Goal: Task Accomplishment & Management: Manage account settings

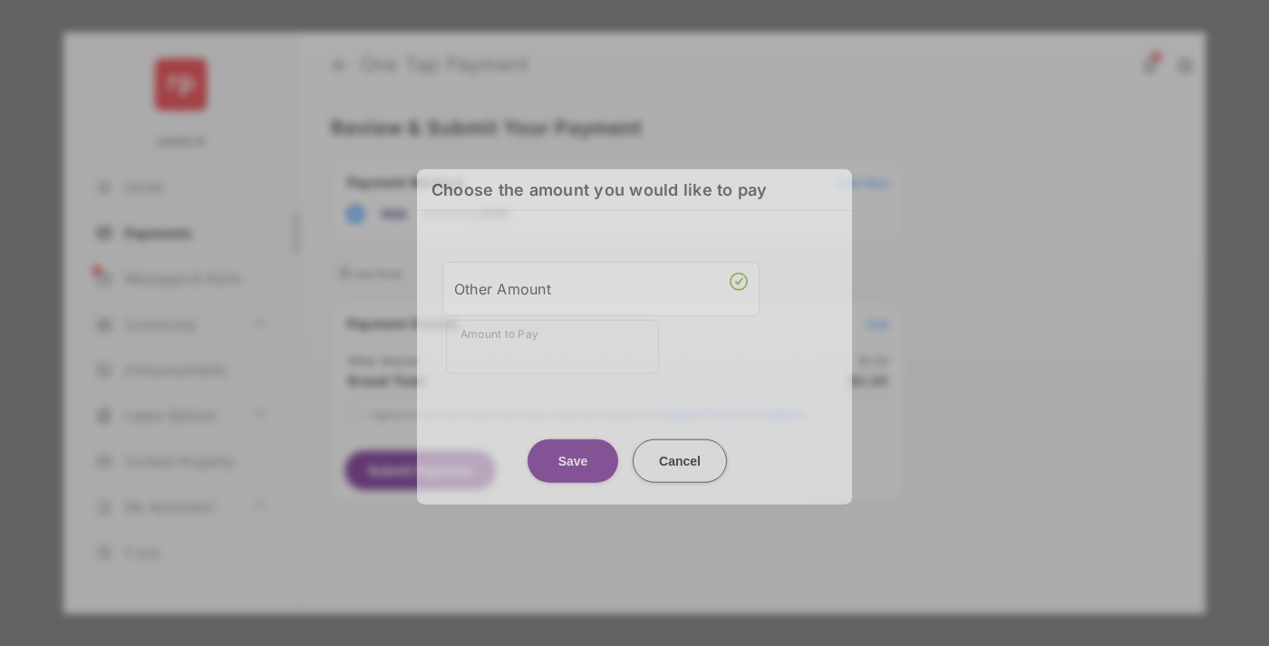
click at [601, 285] on div "Other Amount" at bounding box center [601, 288] width 294 height 31
type input "****"
click at [573, 448] on button "Save" at bounding box center [572, 460] width 91 height 43
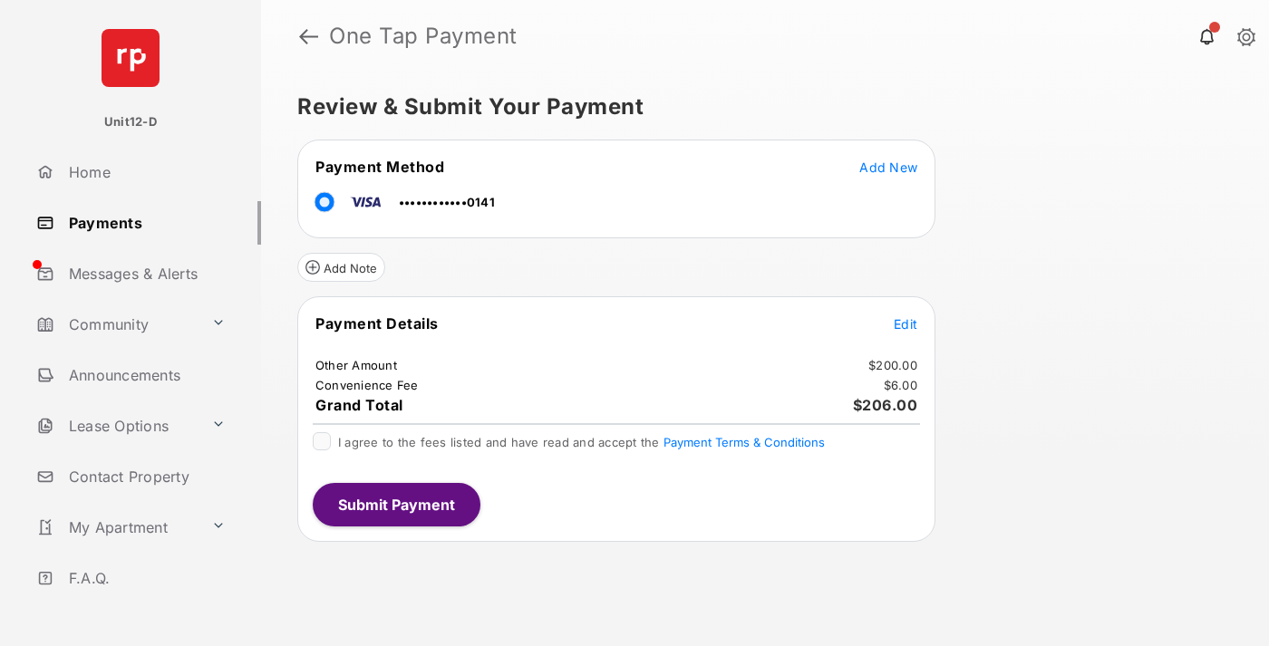
click at [905, 323] on span "Edit" at bounding box center [905, 323] width 24 height 15
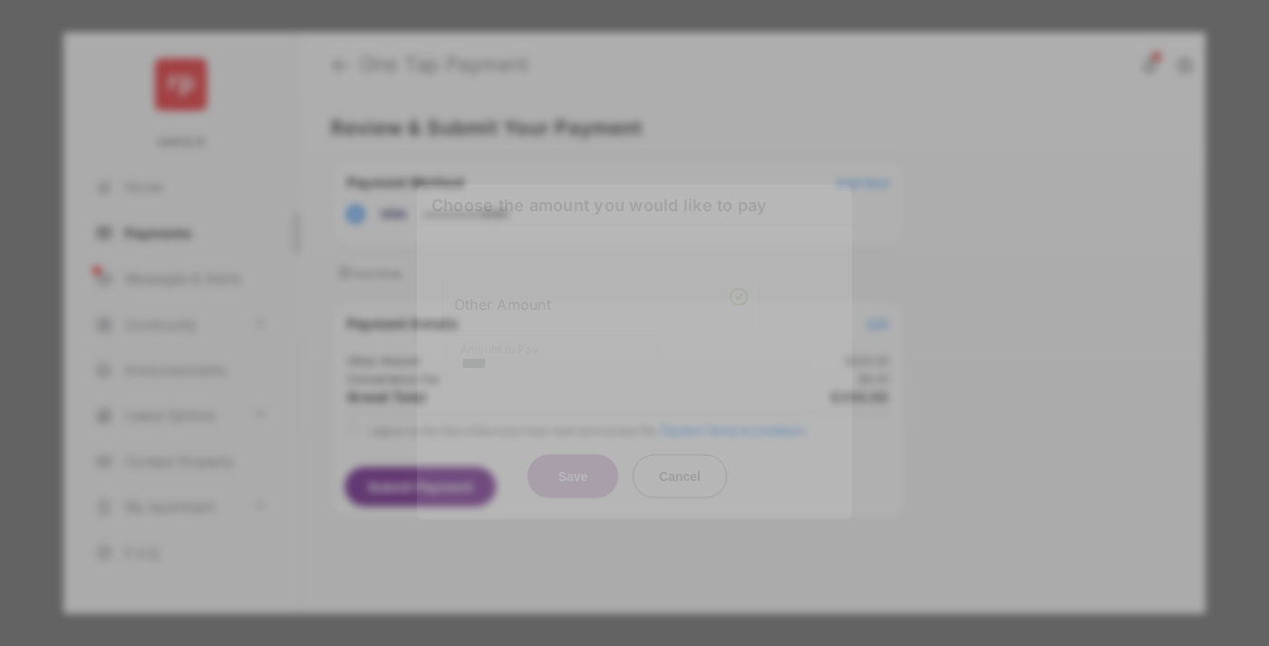
click at [573, 476] on button "Save" at bounding box center [572, 475] width 91 height 43
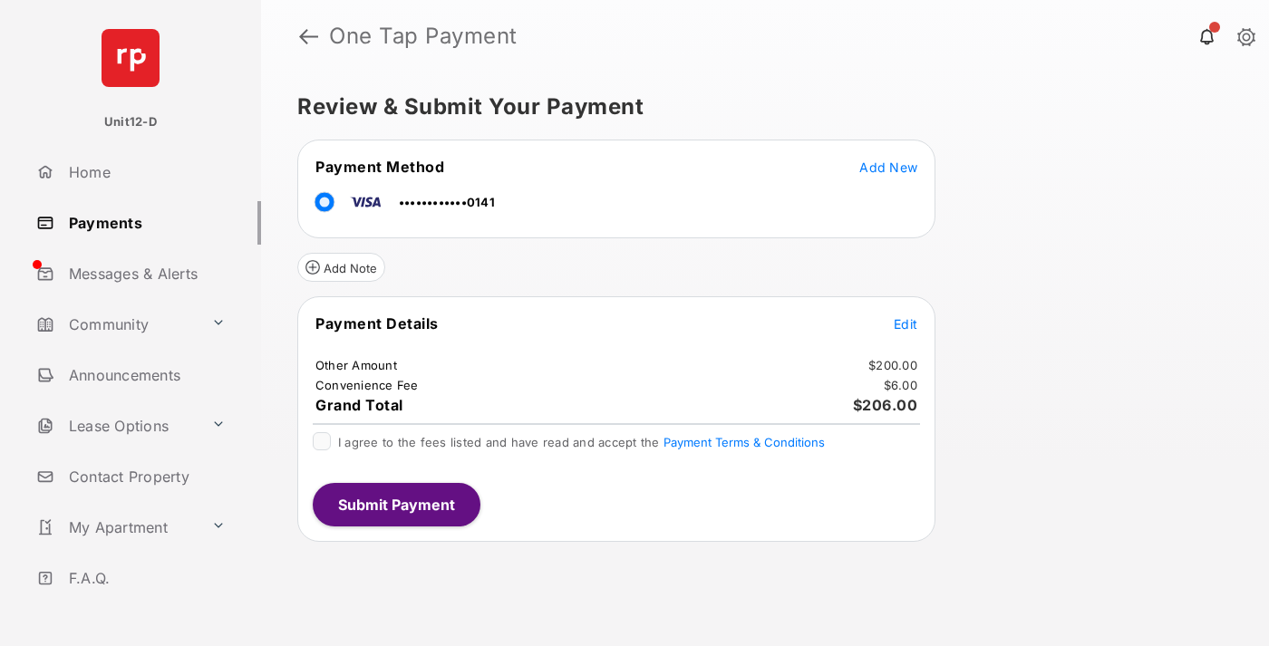
click at [395, 504] on button "Submit Payment" at bounding box center [397, 504] width 168 height 43
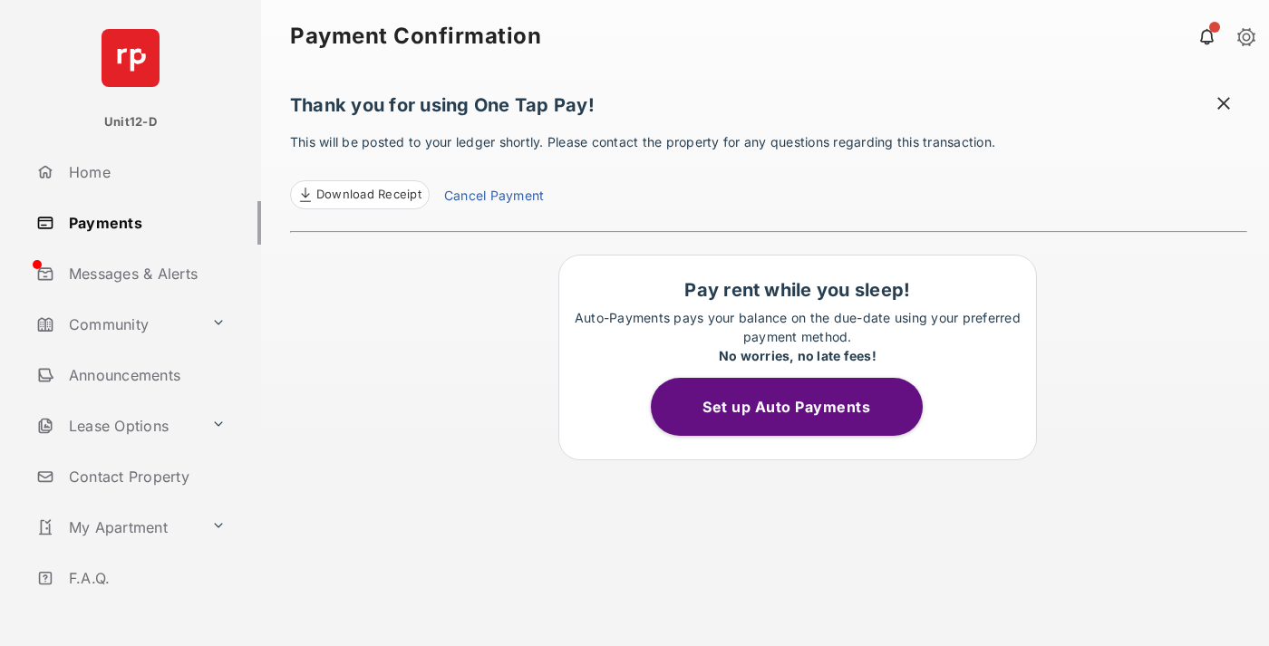
click at [797, 407] on button "Set up Auto Payments" at bounding box center [787, 407] width 272 height 58
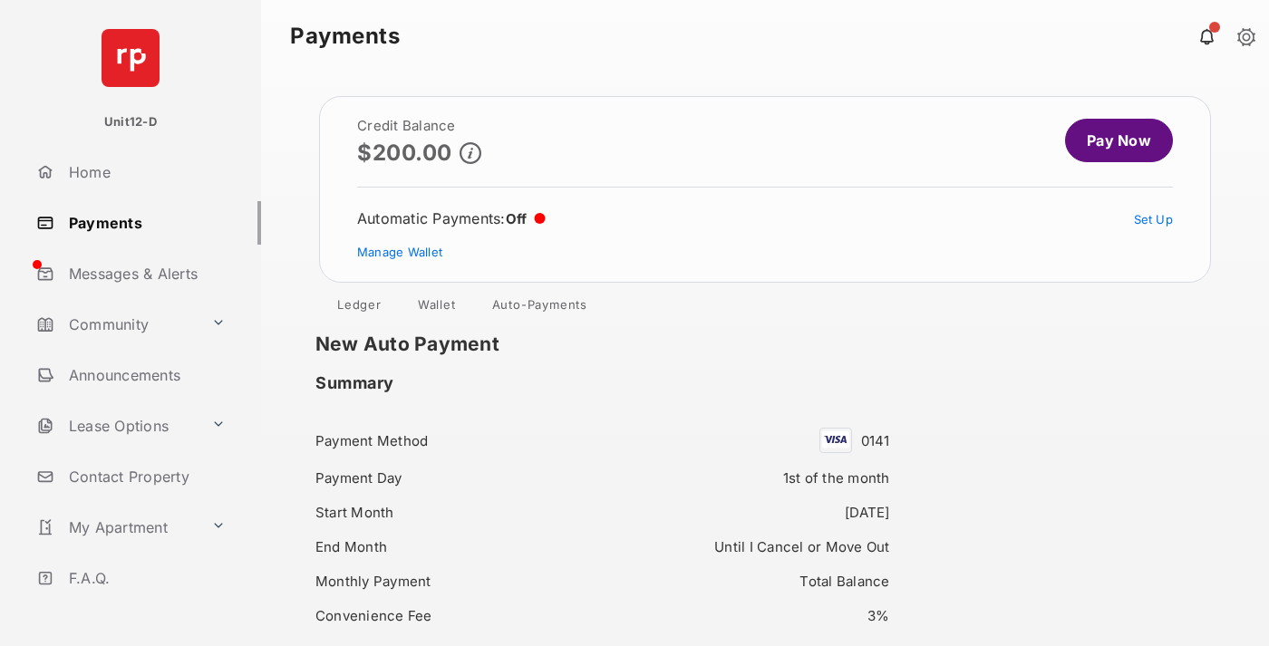
scroll to position [156, 0]
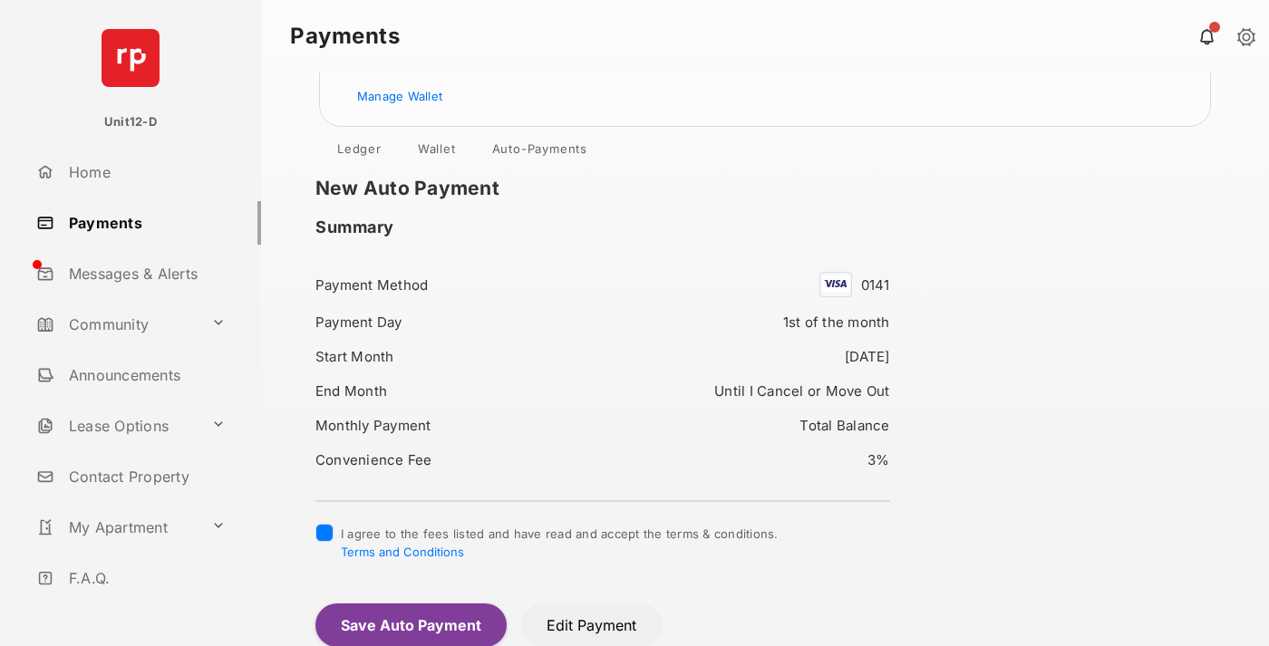
click at [410, 624] on button "Save Auto Payment" at bounding box center [410, 625] width 191 height 43
